Goal: Task Accomplishment & Management: Complete application form

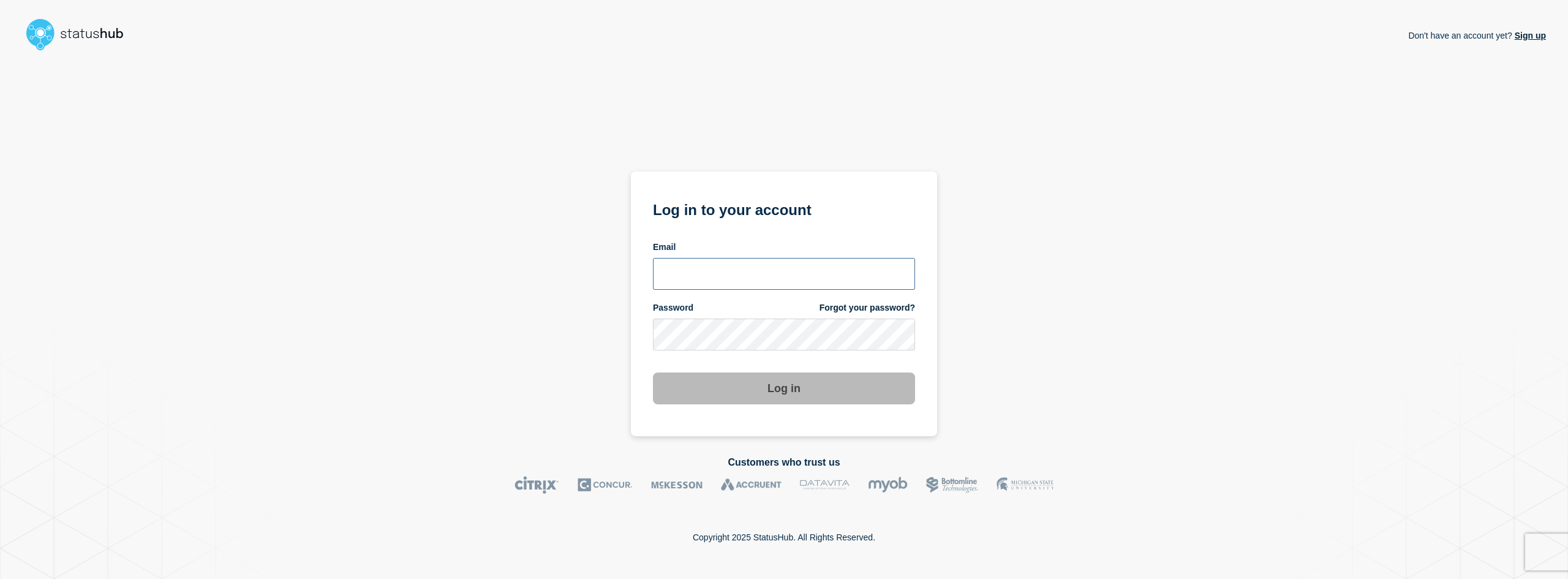
type input "[EMAIL_ADDRESS][DOMAIN_NAME]"
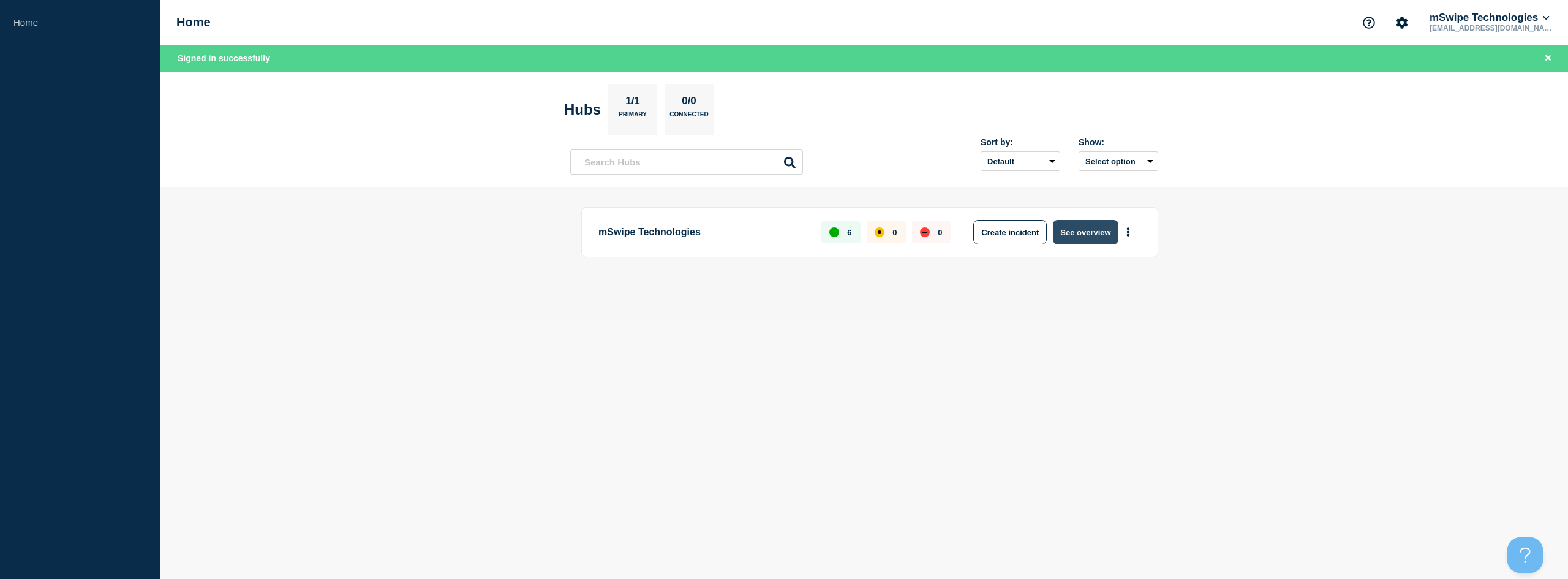
click at [1079, 229] on button "See overview" at bounding box center [1085, 232] width 65 height 25
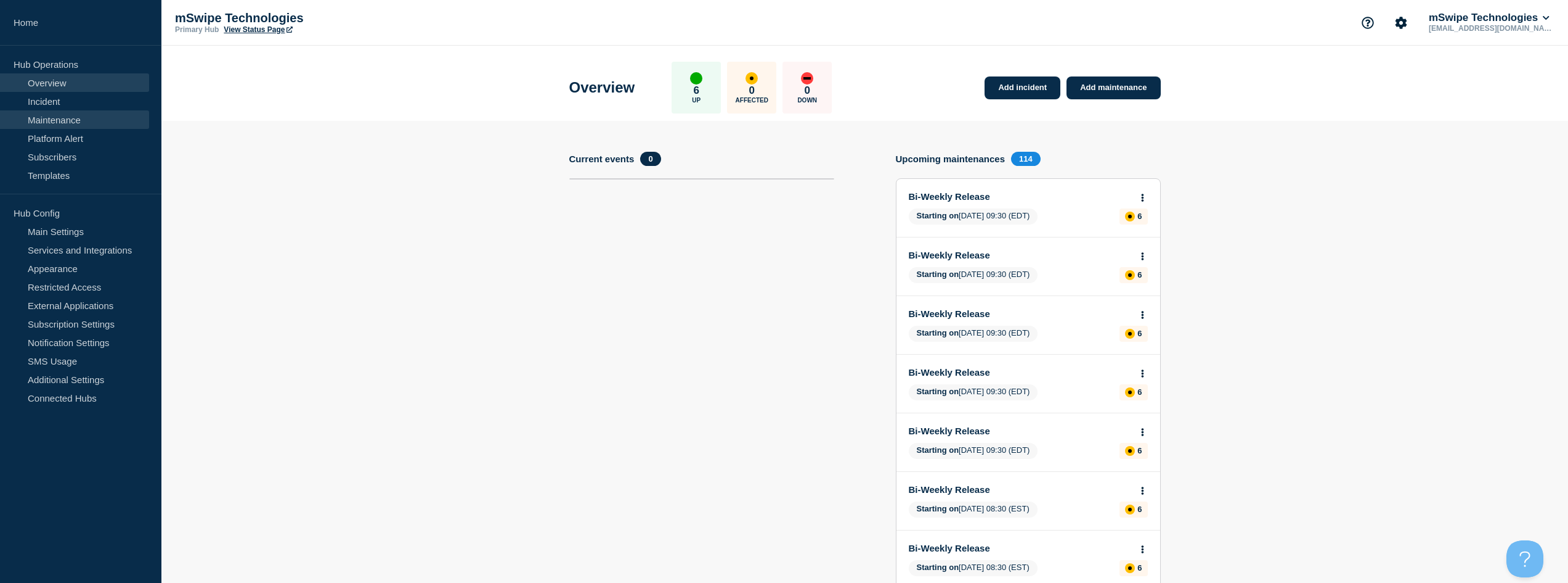
click at [83, 119] on link "Maintenance" at bounding box center [74, 119] width 149 height 19
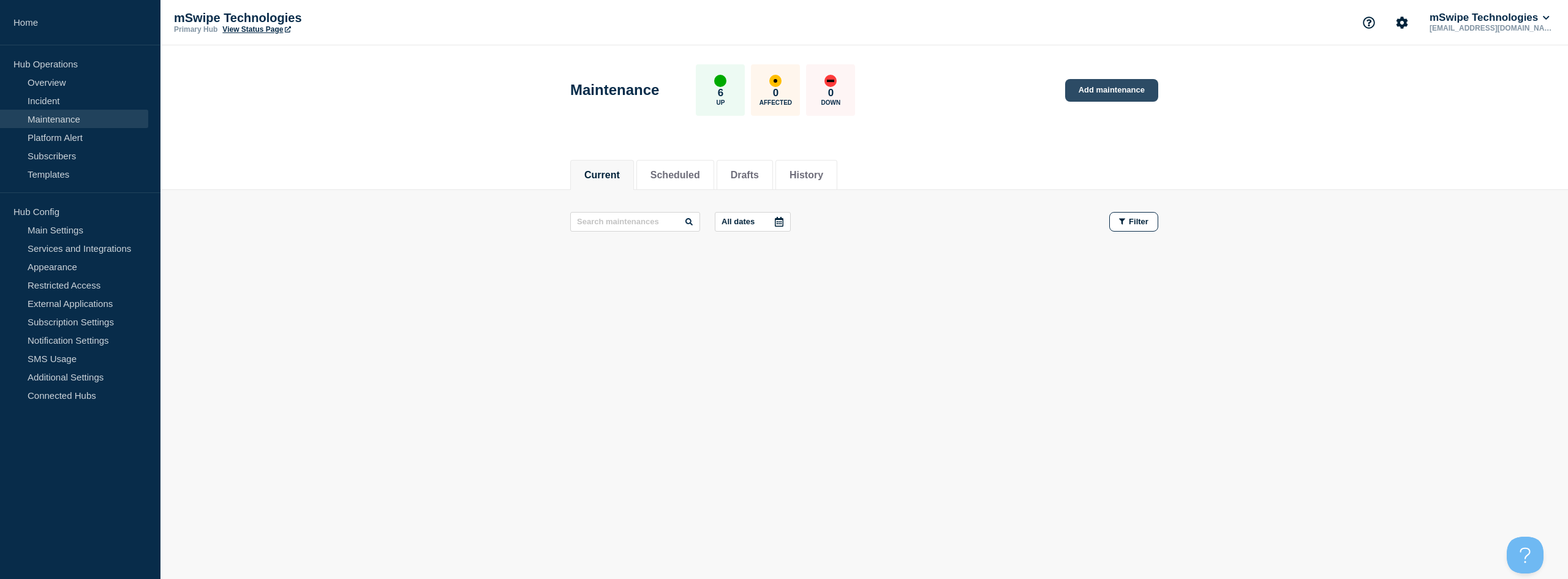
click at [1103, 87] on link "Add maintenance" at bounding box center [1111, 90] width 93 height 22
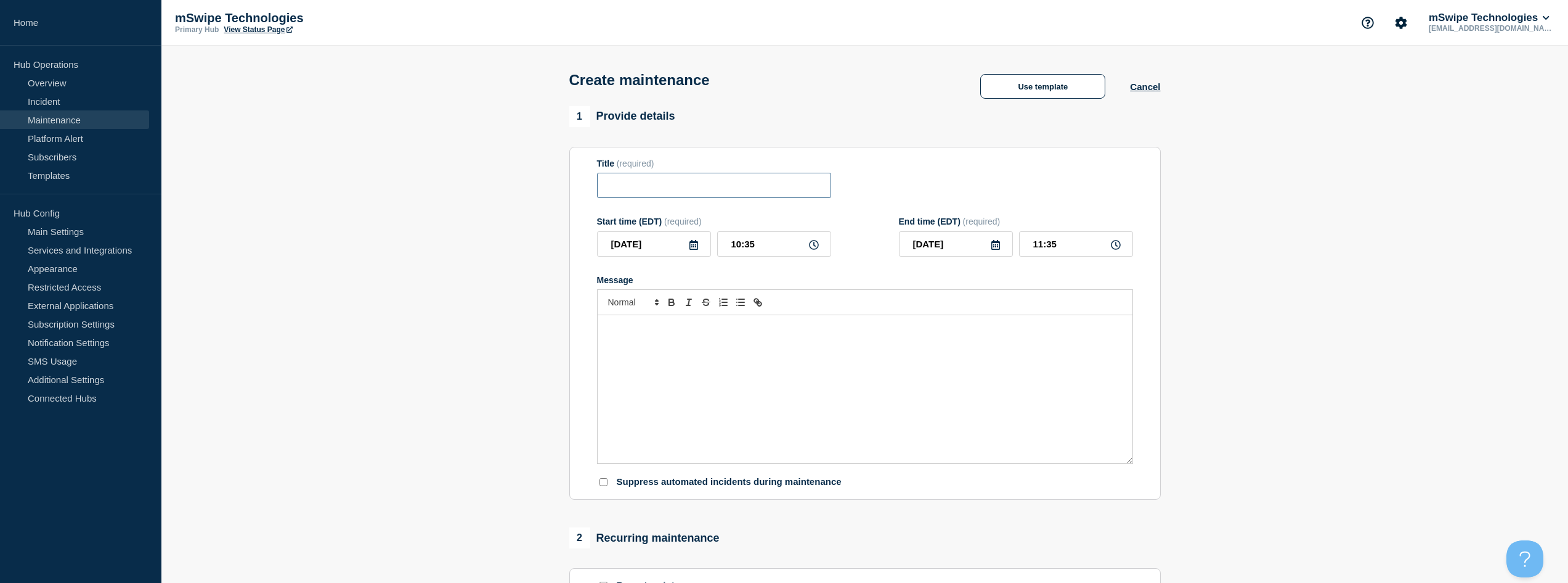
click at [690, 185] on input "Title" at bounding box center [714, 185] width 234 height 25
type input "New functions"
click at [790, 246] on input "10:35" at bounding box center [773, 244] width 114 height 25
type input "12:35"
type input "13:35"
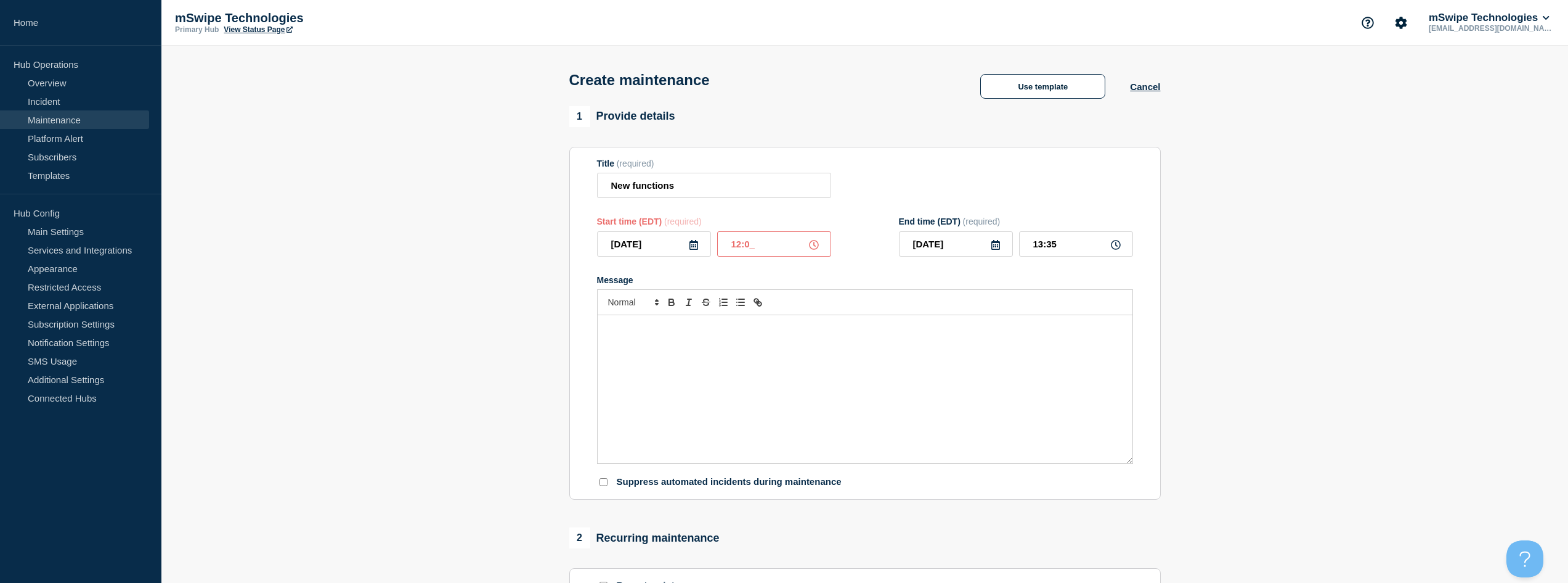
type input "12:00"
click at [1038, 247] on input "13:00" at bounding box center [1076, 244] width 114 height 25
click at [1116, 248] on icon at bounding box center [1115, 244] width 10 height 10
click at [1076, 248] on input "13:00" at bounding box center [1076, 244] width 114 height 25
type input "12:30"
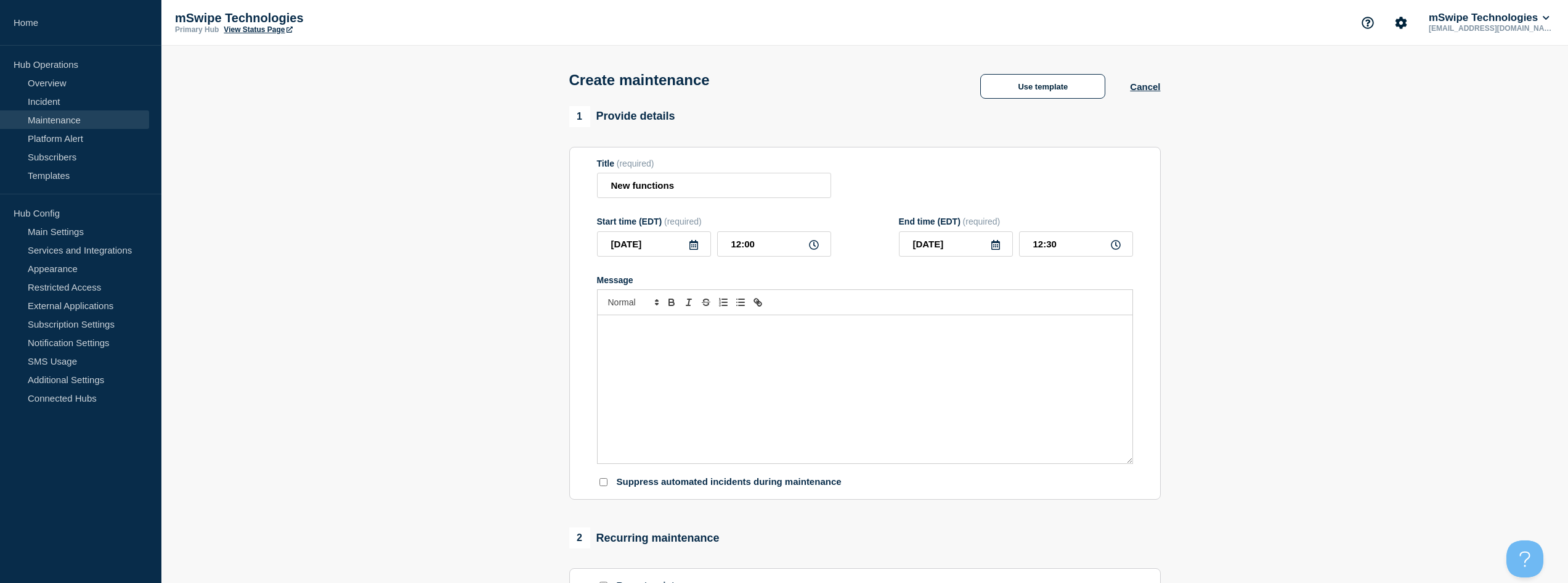
click at [678, 342] on div "Message" at bounding box center [865, 389] width 535 height 148
click at [805, 333] on p "We are releasing new functions ands features." at bounding box center [865, 328] width 516 height 11
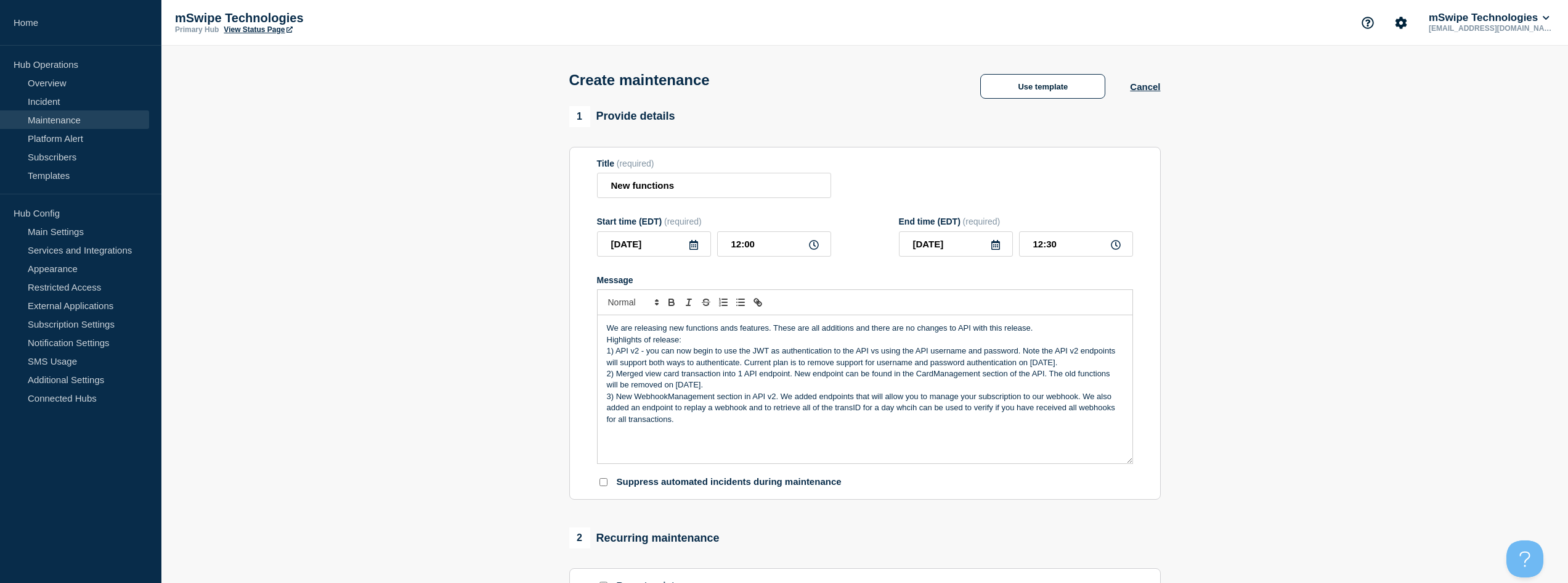
click at [833, 410] on p "3) New WebhookManagement section in API v2. We added endpoints that will allow …" at bounding box center [865, 407] width 516 height 34
click at [861, 410] on p "3) New WebhookManagement section in API v2. We added endpoints that will allow …" at bounding box center [865, 407] width 516 height 34
click at [856, 410] on p "3) New WebhookManagement section in API v2. We added endpoints that will allow …" at bounding box center [865, 407] width 516 height 34
click at [736, 423] on p "3) New WebhookManagement section in API v2. We added endpoints that will allow …" at bounding box center [865, 407] width 516 height 34
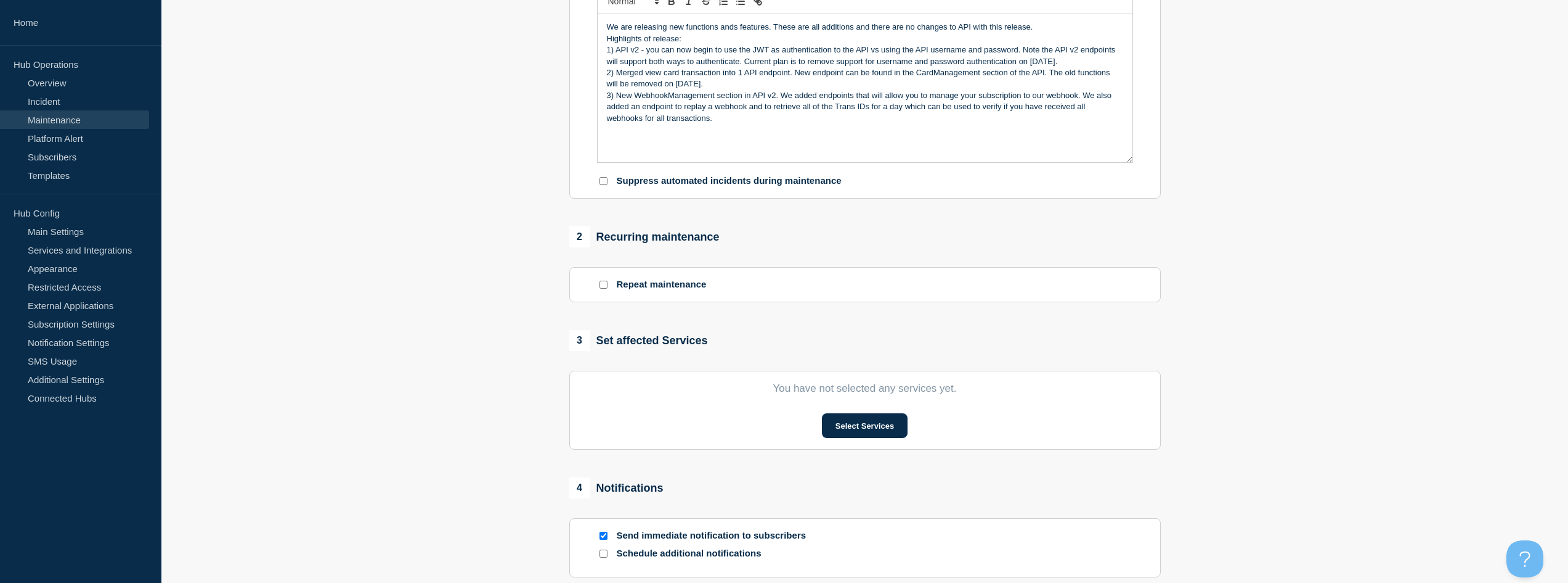
scroll to position [308, 0]
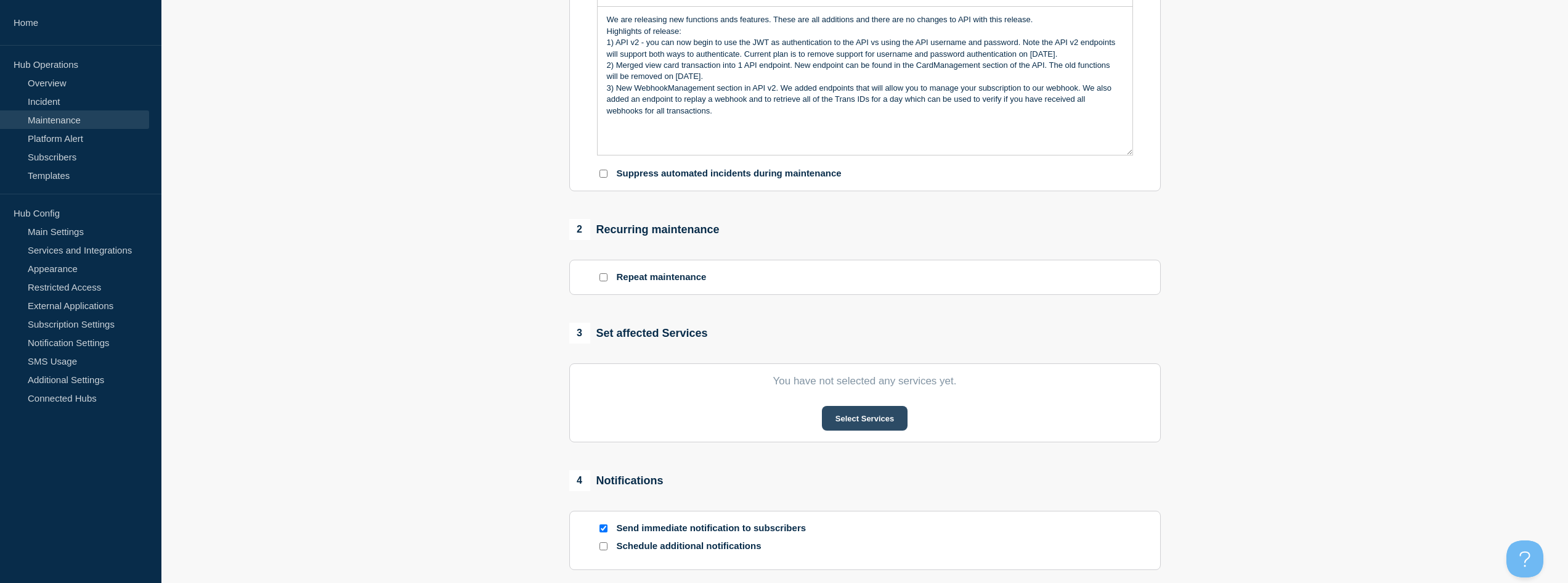
click at [852, 420] on button "Select Services" at bounding box center [865, 418] width 86 height 25
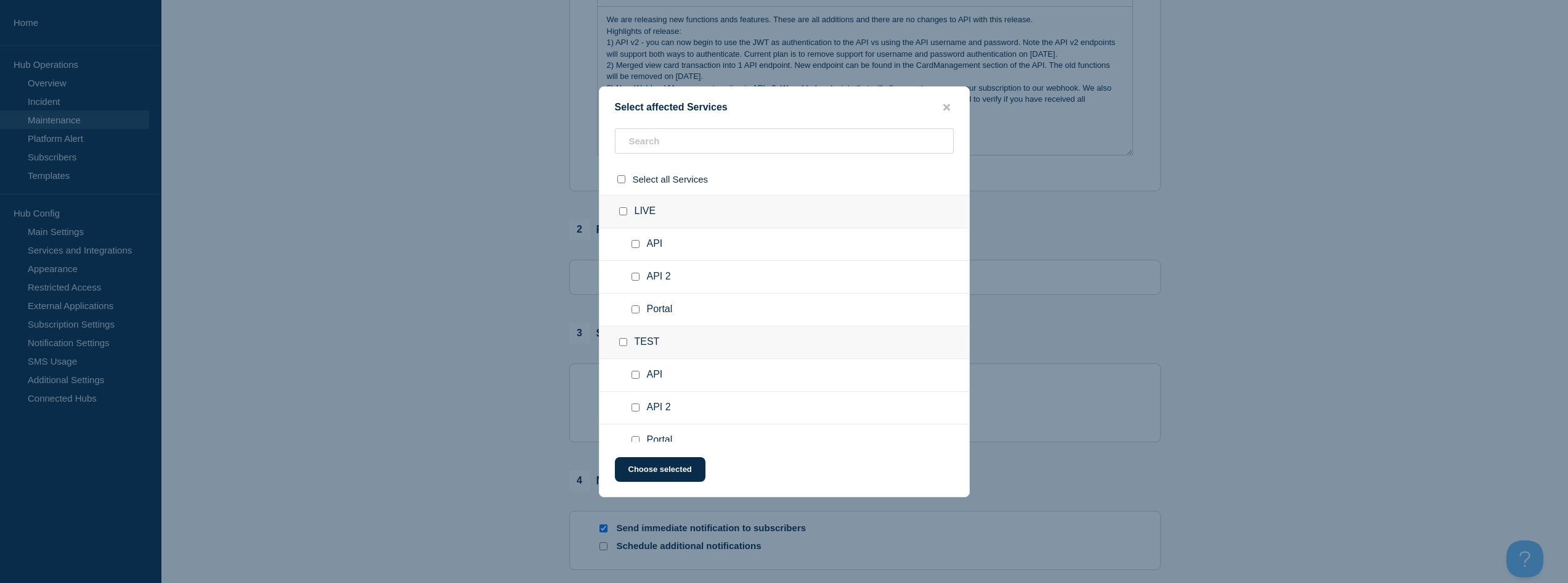
click at [632, 280] on input "API 2 checkbox" at bounding box center [635, 276] width 8 height 8
checkbox input "true"
click at [635, 310] on input "Portal checkbox" at bounding box center [635, 309] width 8 height 8
checkbox input "true"
click at [635, 409] on input "API 2 checkbox" at bounding box center [635, 407] width 8 height 8
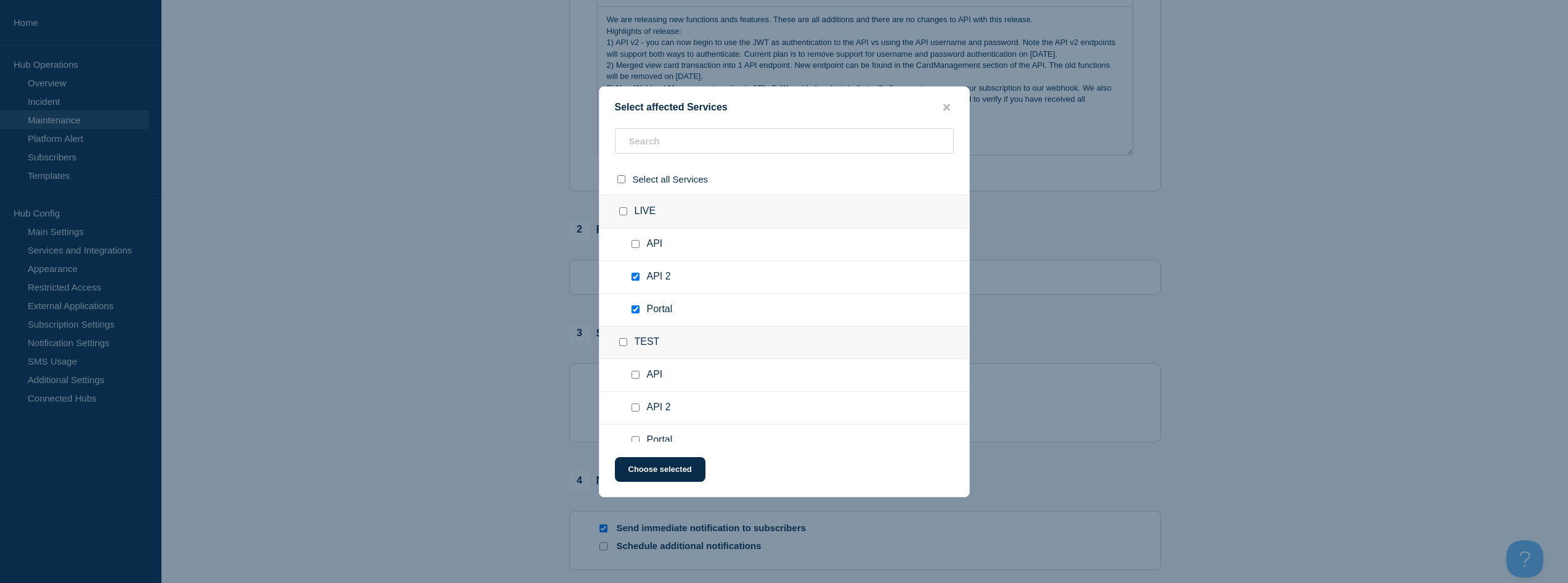
checkbox input "true"
click at [635, 441] on input "Portal checkbox" at bounding box center [635, 440] width 8 height 8
checkbox input "true"
click at [652, 466] on button "Choose selected" at bounding box center [660, 469] width 90 height 25
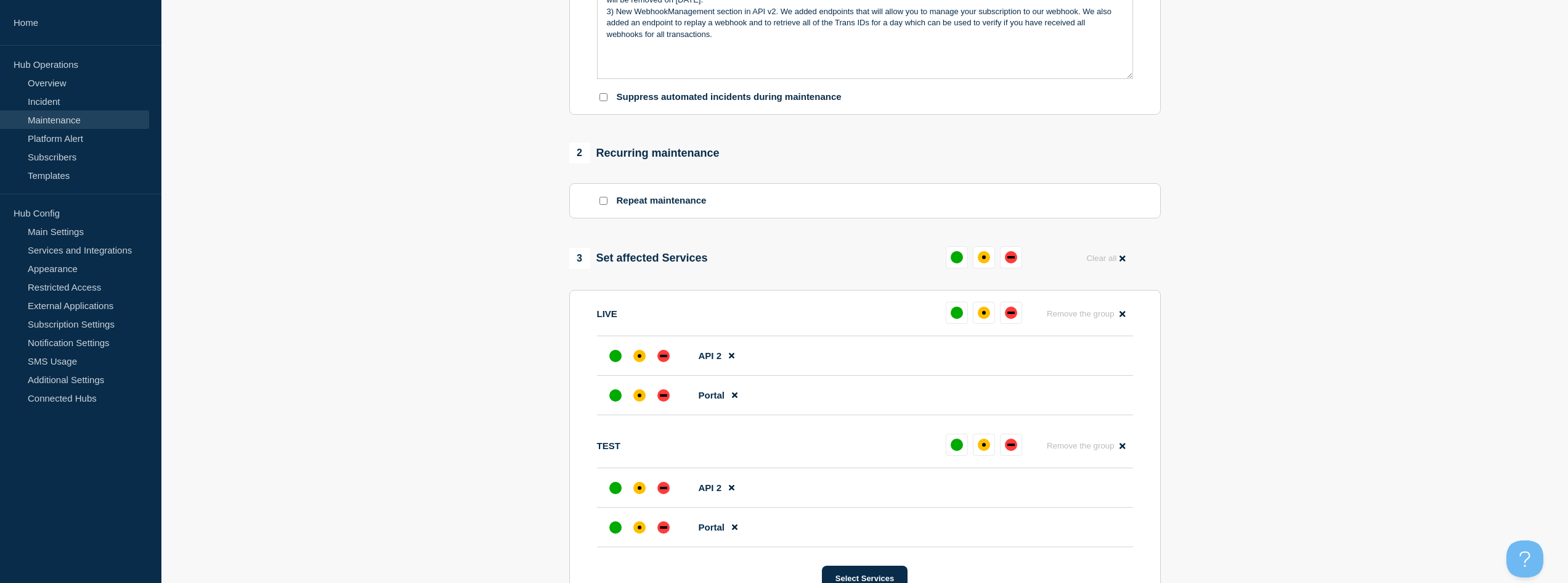
scroll to position [493, 0]
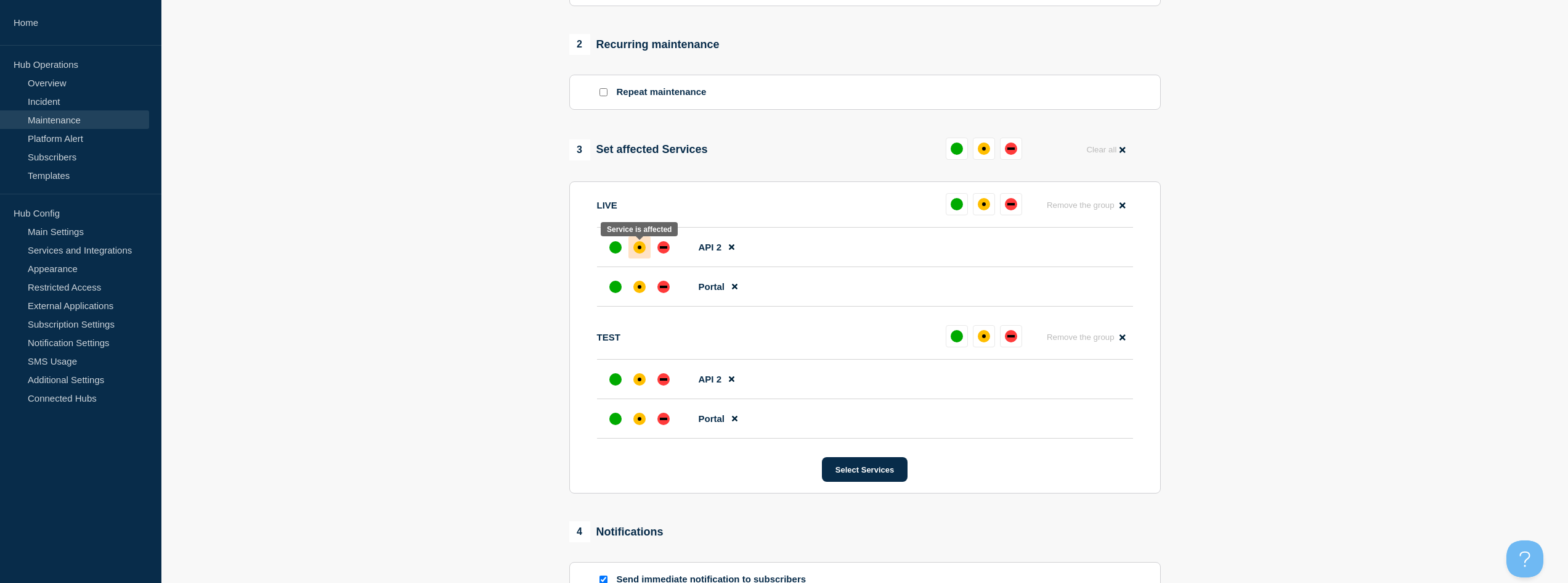
click at [635, 250] on div "affected" at bounding box center [640, 247] width 13 height 13
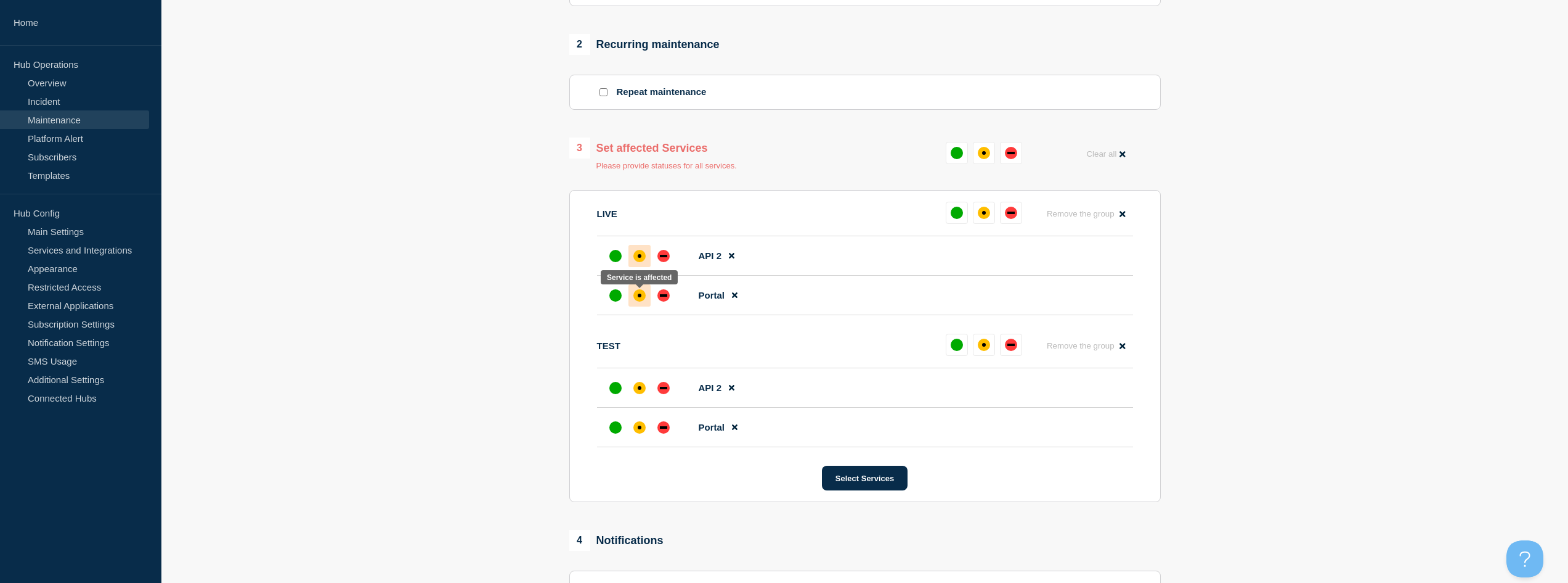
click at [637, 297] on div "affected" at bounding box center [639, 296] width 4 height 4
drag, startPoint x: 640, startPoint y: 395, endPoint x: 637, endPoint y: 416, distance: 21.2
click at [639, 394] on div "affected" at bounding box center [640, 388] width 13 height 13
click at [637, 433] on div "affected" at bounding box center [640, 427] width 13 height 13
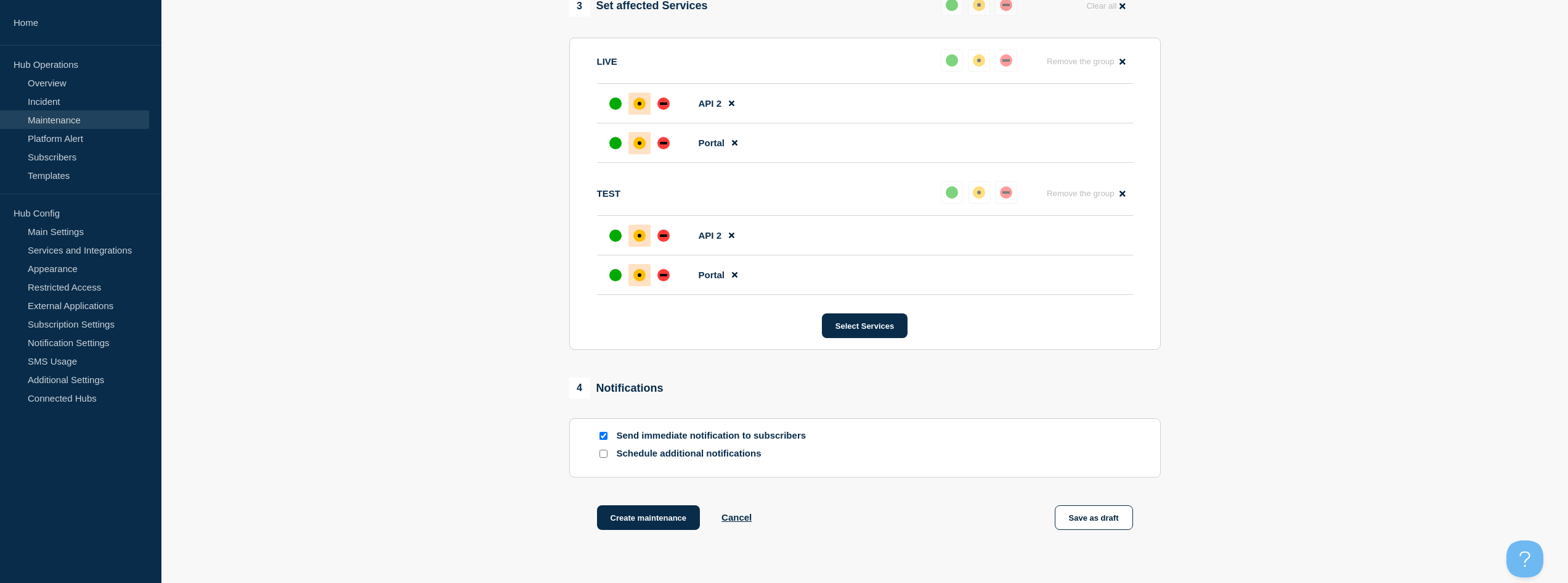
scroll to position [729, 0]
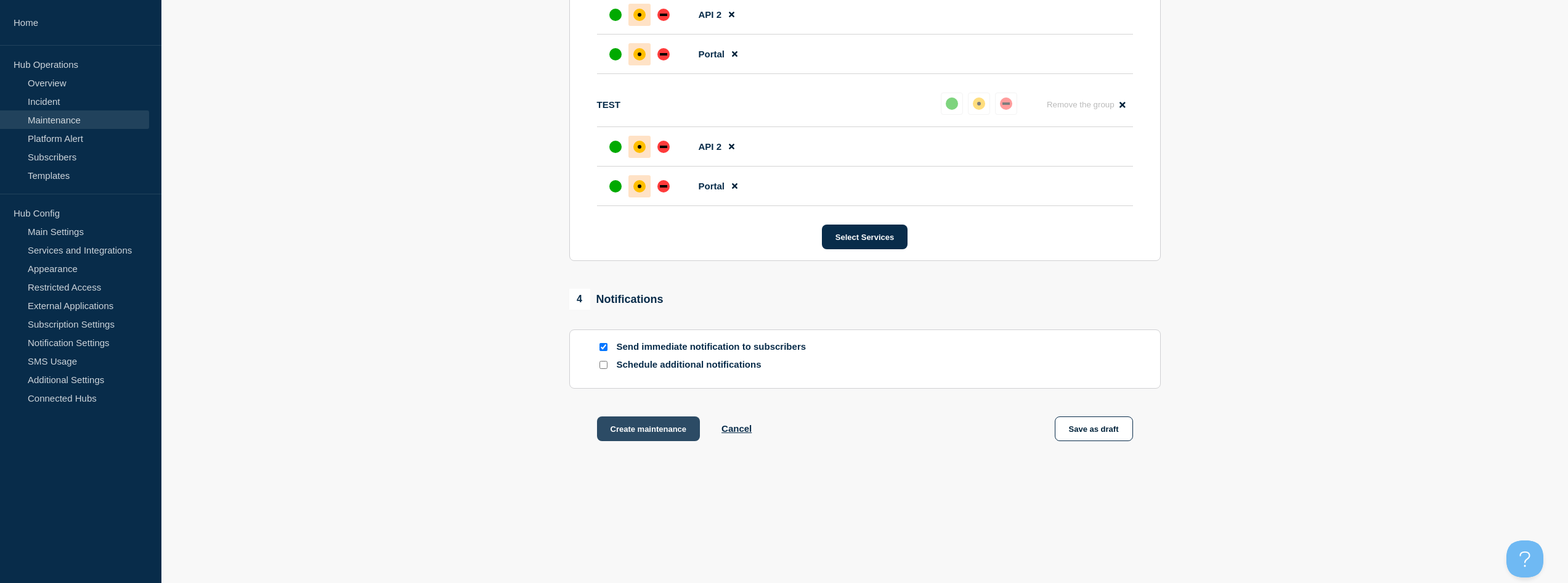
click at [656, 426] on button "Create maintenance" at bounding box center [649, 429] width 104 height 25
